Goal: Information Seeking & Learning: Learn about a topic

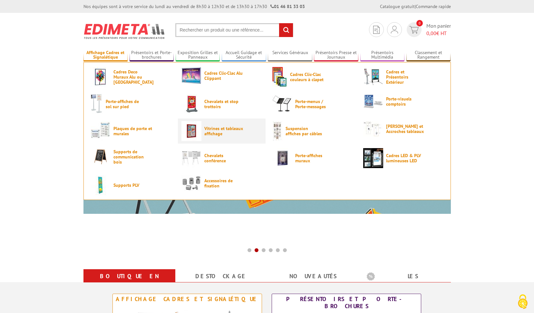
click at [196, 131] on img at bounding box center [191, 131] width 20 height 20
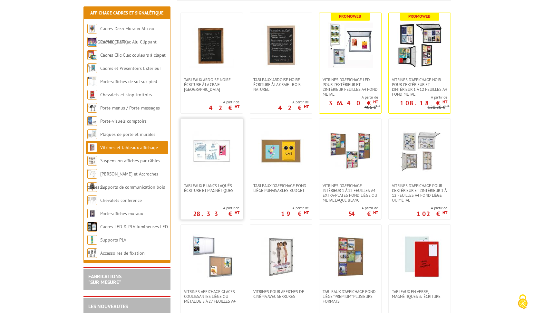
scroll to position [129, 0]
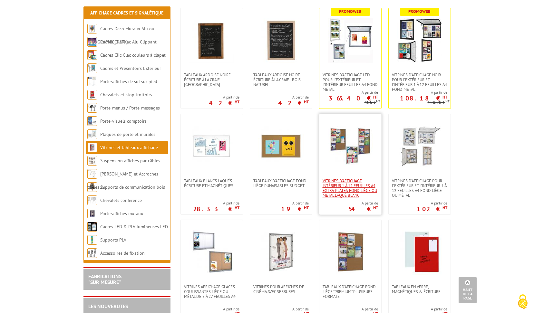
click at [337, 188] on span "Vitrines d'affichage intérieur 1 à 12 feuilles A4 extra-plates fond liège ou mé…" at bounding box center [349, 187] width 55 height 19
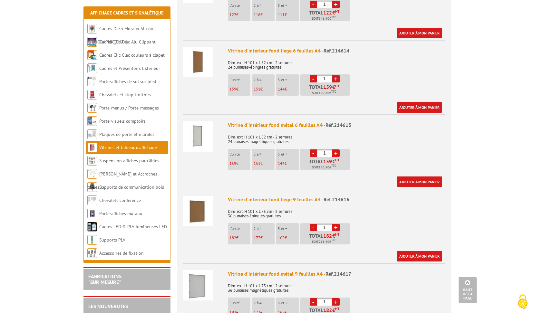
scroll to position [966, 0]
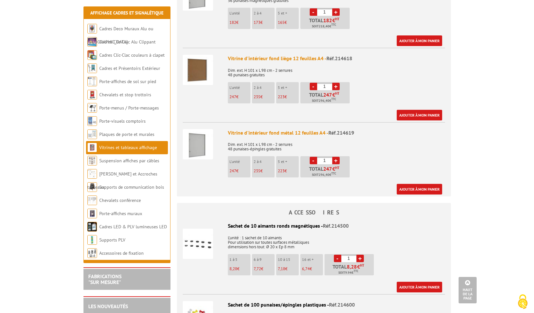
click at [200, 137] on img at bounding box center [198, 144] width 30 height 30
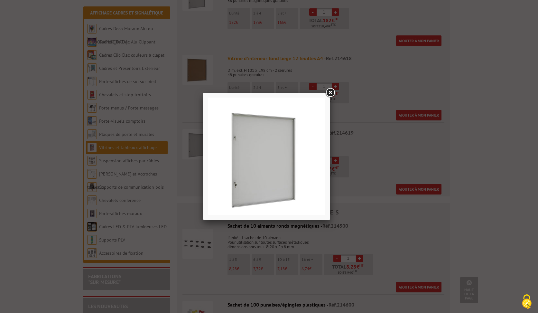
click at [328, 93] on link at bounding box center [331, 93] width 12 height 12
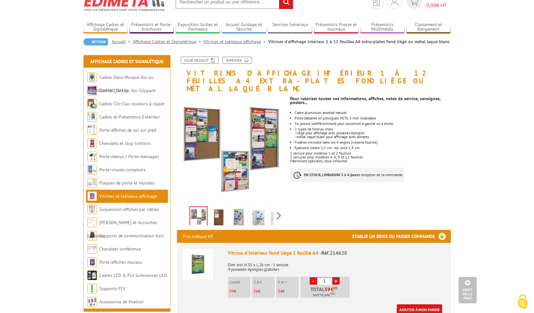
scroll to position [0, 0]
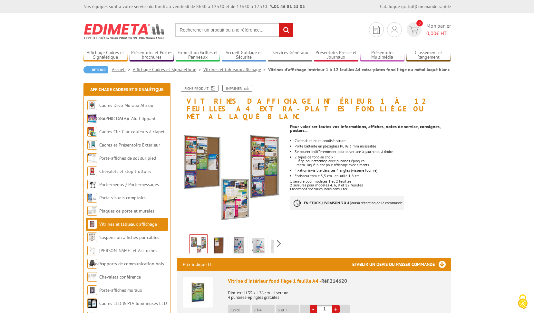
click at [204, 29] on input "text" at bounding box center [234, 30] width 118 height 14
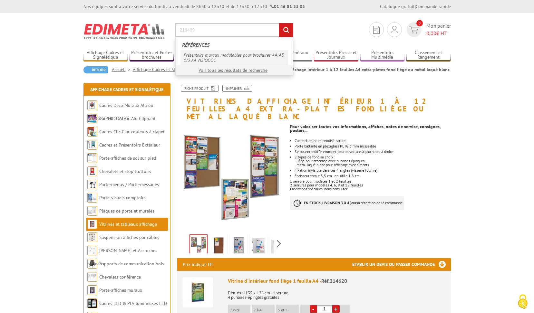
type input "216489"
click at [190, 57] on link "Présentoirs muraux modulables pour brochures A4, A5, 1/3 A4 VISIODOC" at bounding box center [234, 57] width 108 height 15
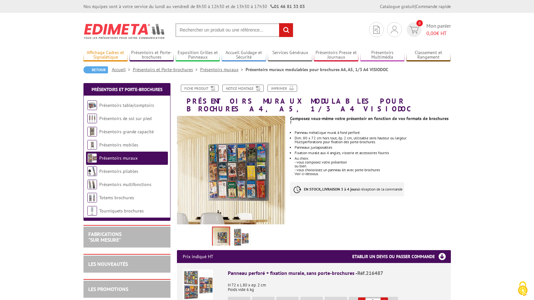
click at [102, 55] on link "Affichage Cadres et Signalétique" at bounding box center [105, 55] width 44 height 11
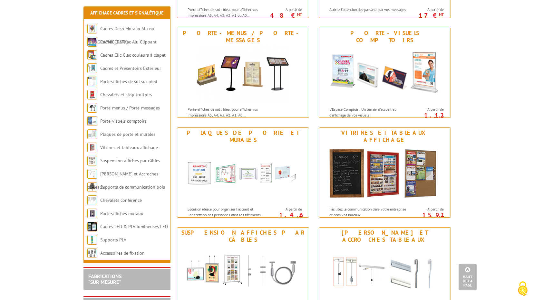
scroll to position [386, 0]
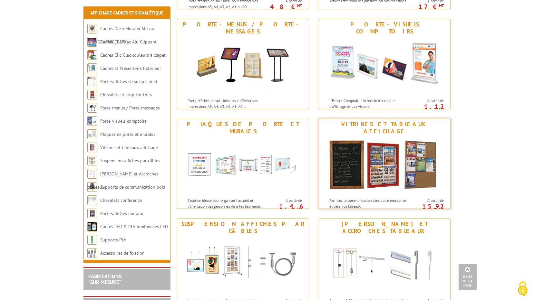
click at [374, 199] on p "Facilitez la communication dans votre entreprise et dans vos bureaux." at bounding box center [369, 203] width 80 height 11
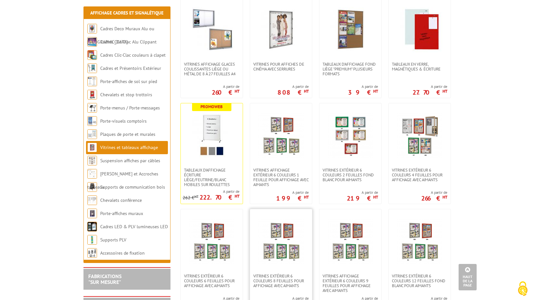
scroll to position [258, 0]
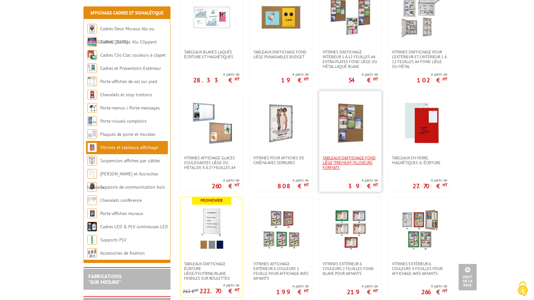
click at [364, 163] on span "Tableaux d'affichage fond liège "Premium" plusieurs formats" at bounding box center [349, 163] width 55 height 14
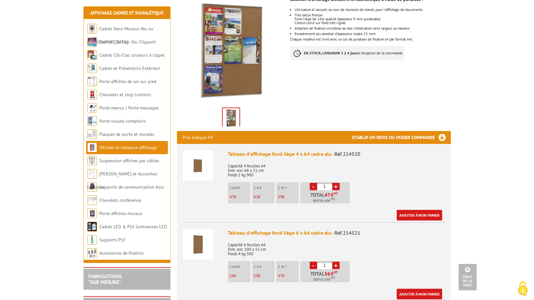
scroll to position [32, 0]
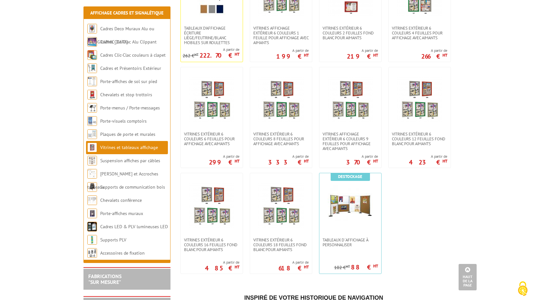
scroll to position [483, 0]
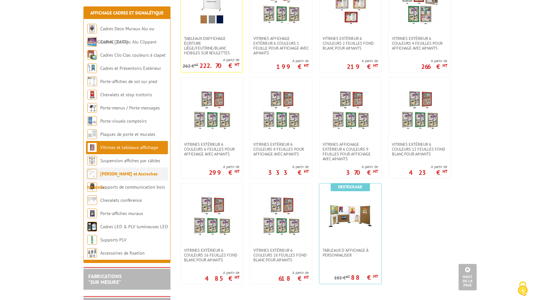
click at [140, 175] on link "[PERSON_NAME] et Accroches tableaux" at bounding box center [122, 180] width 70 height 19
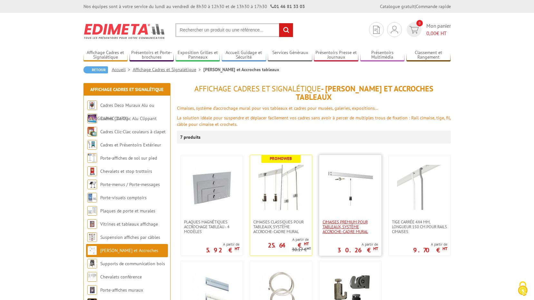
click at [343, 220] on span "Cimaises PREMIUM pour tableaux, système accroche-cadre mural" at bounding box center [349, 227] width 55 height 14
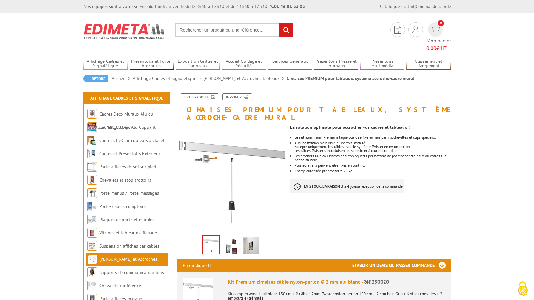
click at [231, 237] on img at bounding box center [230, 247] width 15 height 20
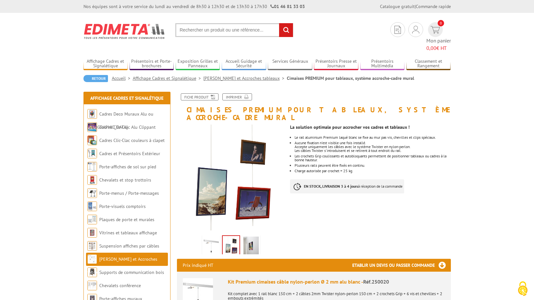
click at [251, 237] on img at bounding box center [250, 247] width 15 height 20
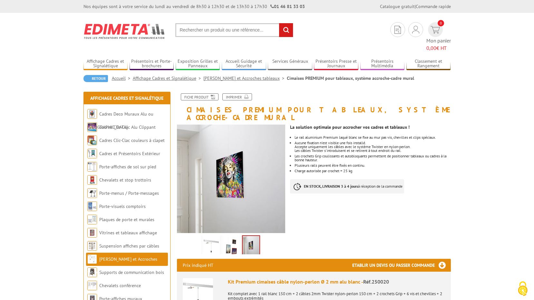
click at [211, 237] on img at bounding box center [210, 247] width 15 height 20
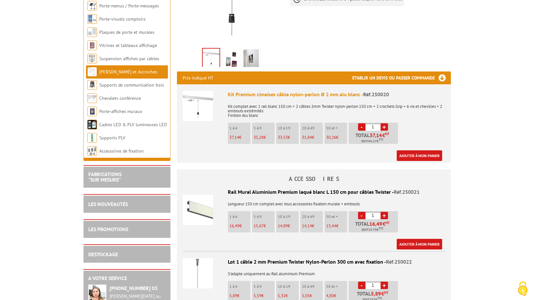
scroll to position [193, 0]
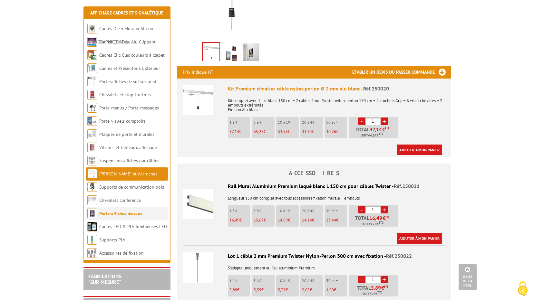
click at [131, 215] on link "Porte-affiches muraux" at bounding box center [120, 214] width 43 height 6
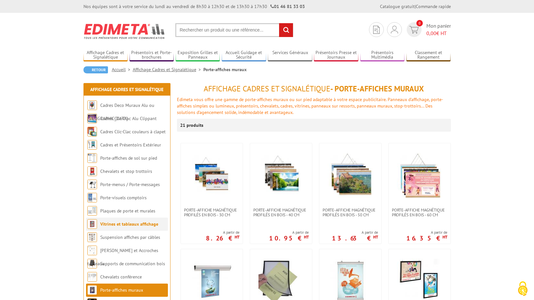
click at [121, 222] on link "Vitrines et tableaux affichage" at bounding box center [129, 224] width 58 height 6
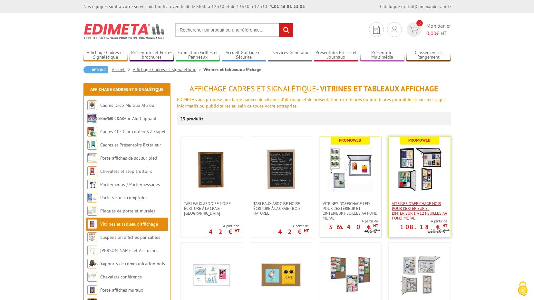
click at [407, 206] on span "VITRINES D'AFFICHAGE NOIR POUR L'EXTÉRIEUR ET L'INTÉRIEUR 1 À 12 FEUILLES A4 FO…" at bounding box center [419, 210] width 55 height 19
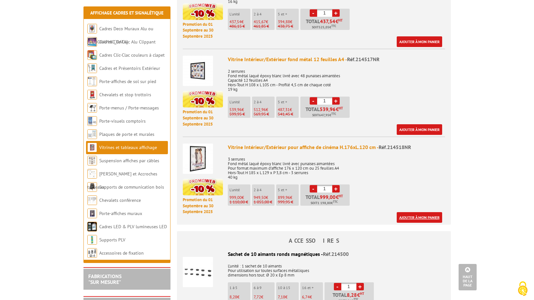
scroll to position [644, 0]
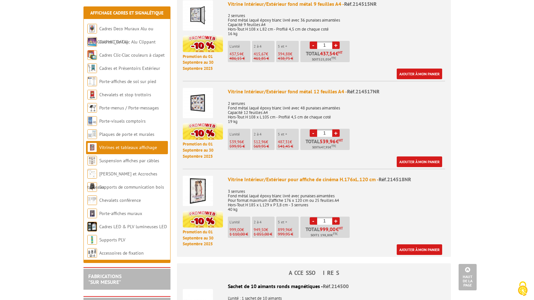
click at [247, 88] on div "Vitrine Intérieur/Extérieur fond métal 12 feuilles A4 - Réf.214517NR" at bounding box center [336, 91] width 217 height 7
click at [207, 102] on img at bounding box center [198, 103] width 30 height 30
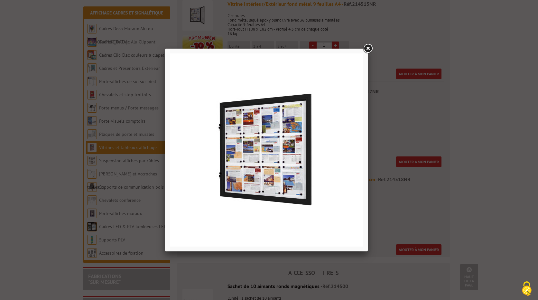
click at [370, 48] on link at bounding box center [368, 49] width 12 height 12
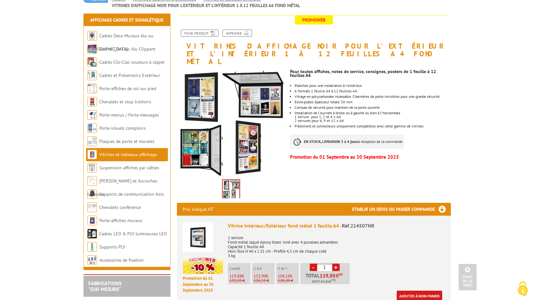
scroll to position [0, 0]
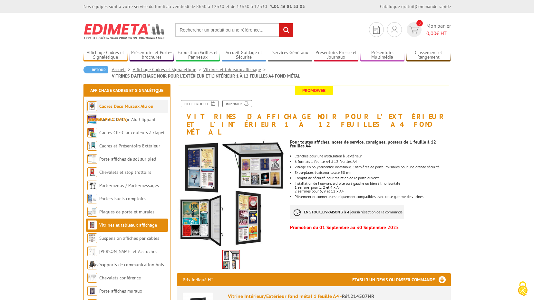
click at [148, 108] on link "Cadres Deco Muraux Alu ou [GEOGRAPHIC_DATA]" at bounding box center [120, 112] width 66 height 19
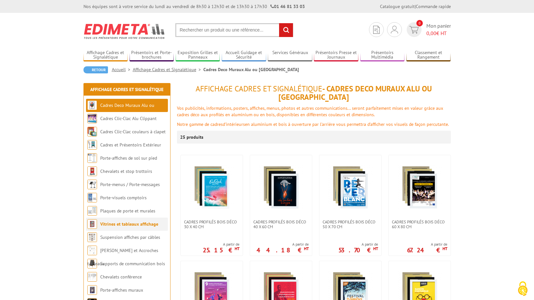
click at [124, 224] on link "Vitrines et tableaux affichage" at bounding box center [129, 224] width 58 height 6
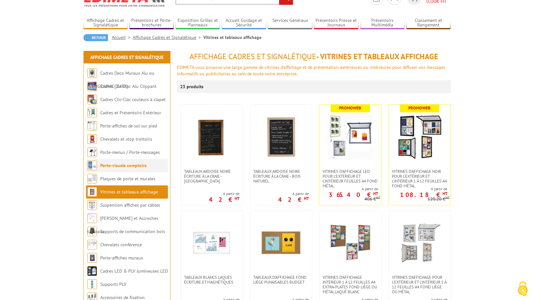
scroll to position [129, 0]
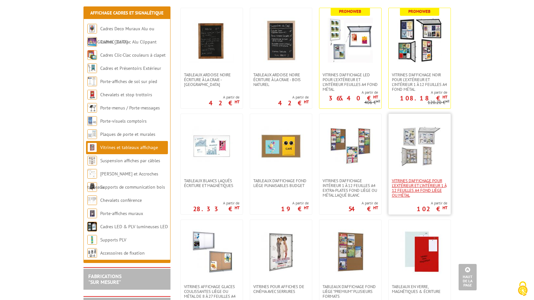
click at [407, 190] on span "Vitrines d'affichage pour l'extérieur et l'intérieur 1 à 12 feuilles A4 fond li…" at bounding box center [419, 187] width 55 height 19
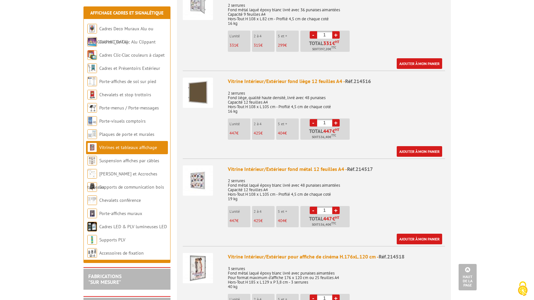
scroll to position [1063, 0]
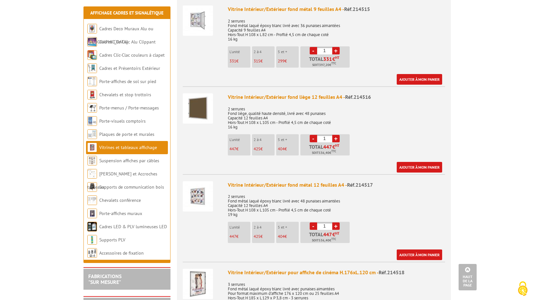
click at [199, 185] on img at bounding box center [198, 196] width 30 height 30
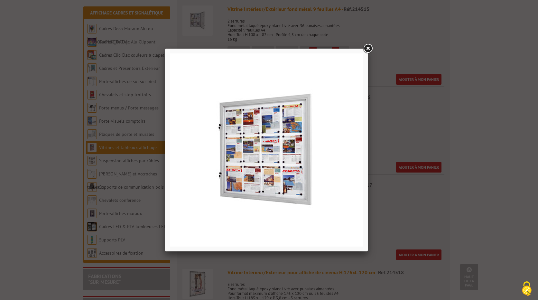
click at [369, 49] on link at bounding box center [368, 49] width 12 height 12
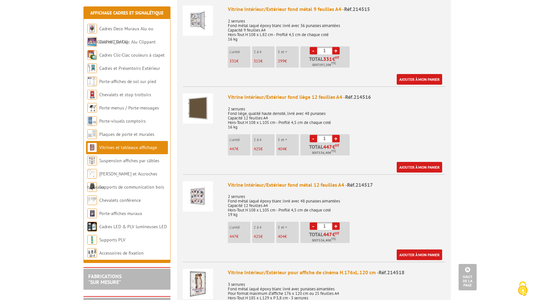
click at [196, 192] on img at bounding box center [198, 196] width 30 height 30
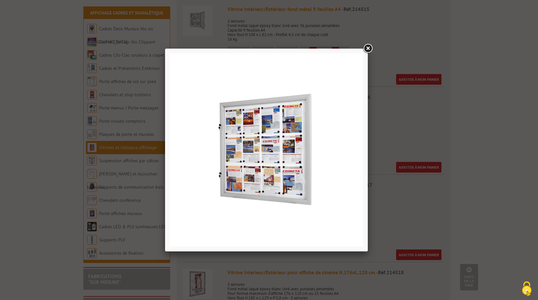
click at [196, 192] on img at bounding box center [266, 149] width 193 height 193
click at [369, 48] on link at bounding box center [368, 49] width 12 height 12
